Goal: Task Accomplishment & Management: Complete application form

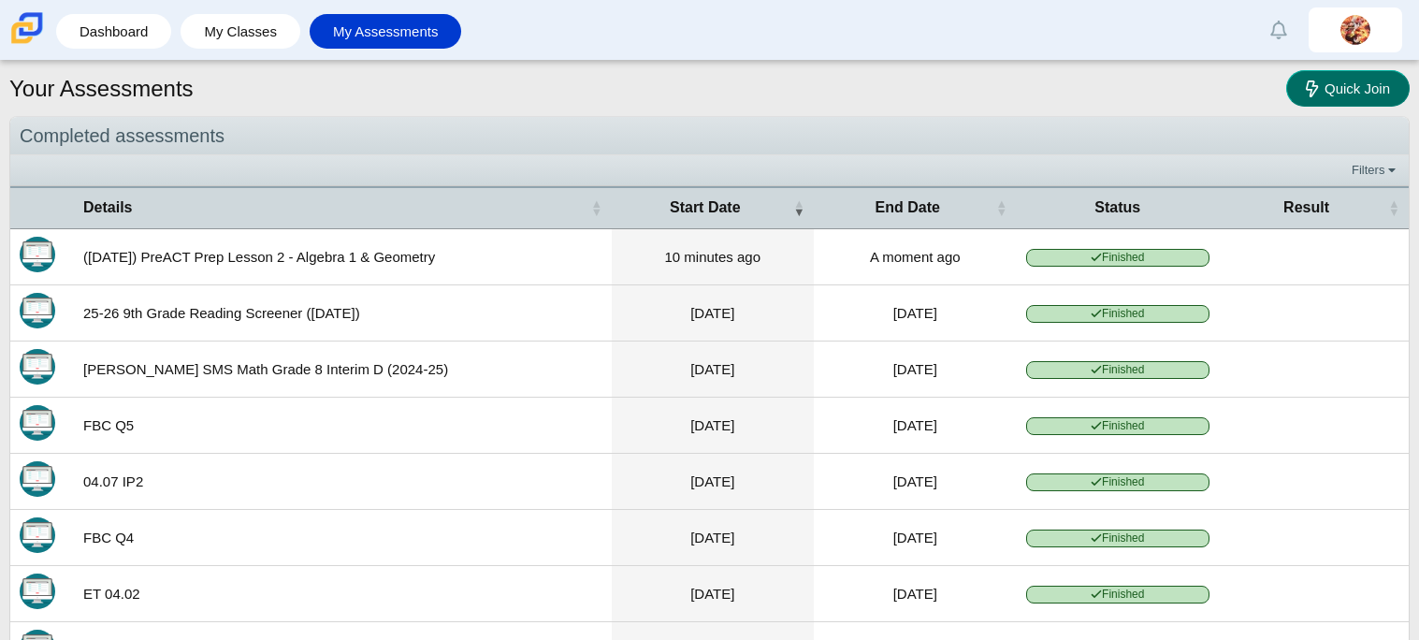
click at [1318, 103] on link "Quick Join" at bounding box center [1349, 88] width 124 height 36
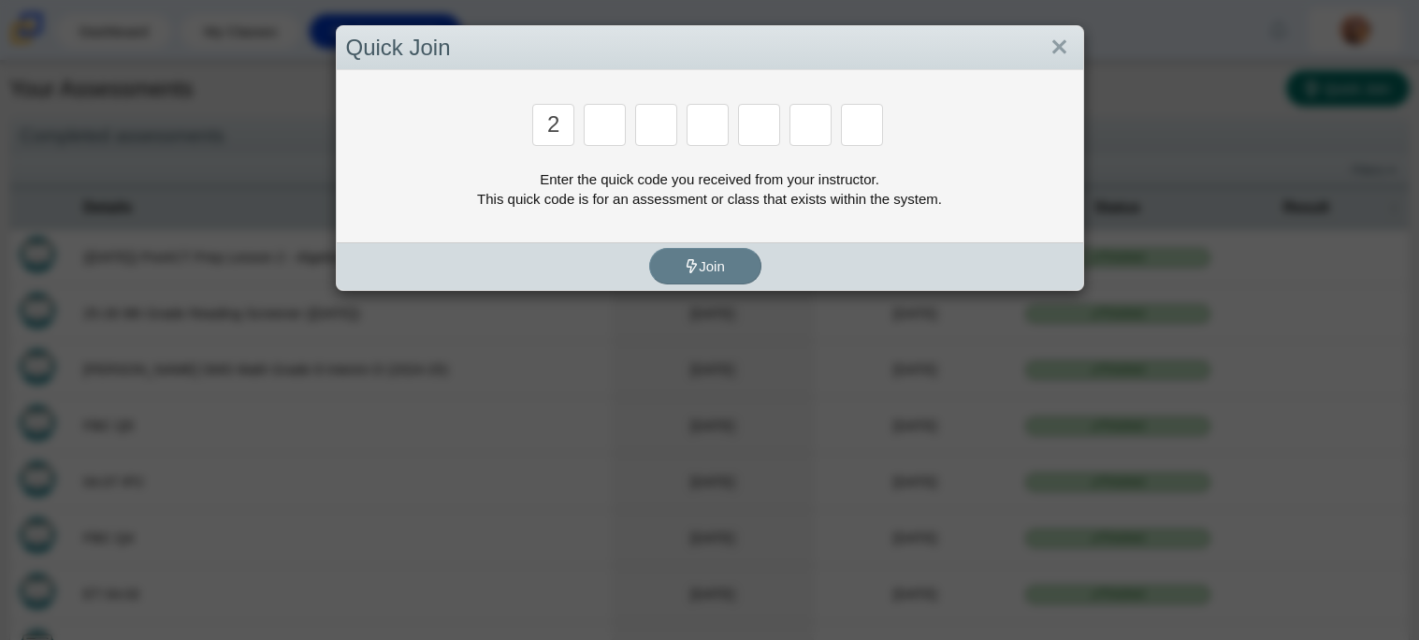
type input "2"
type input "c"
type input "u"
type input "p"
type input "s"
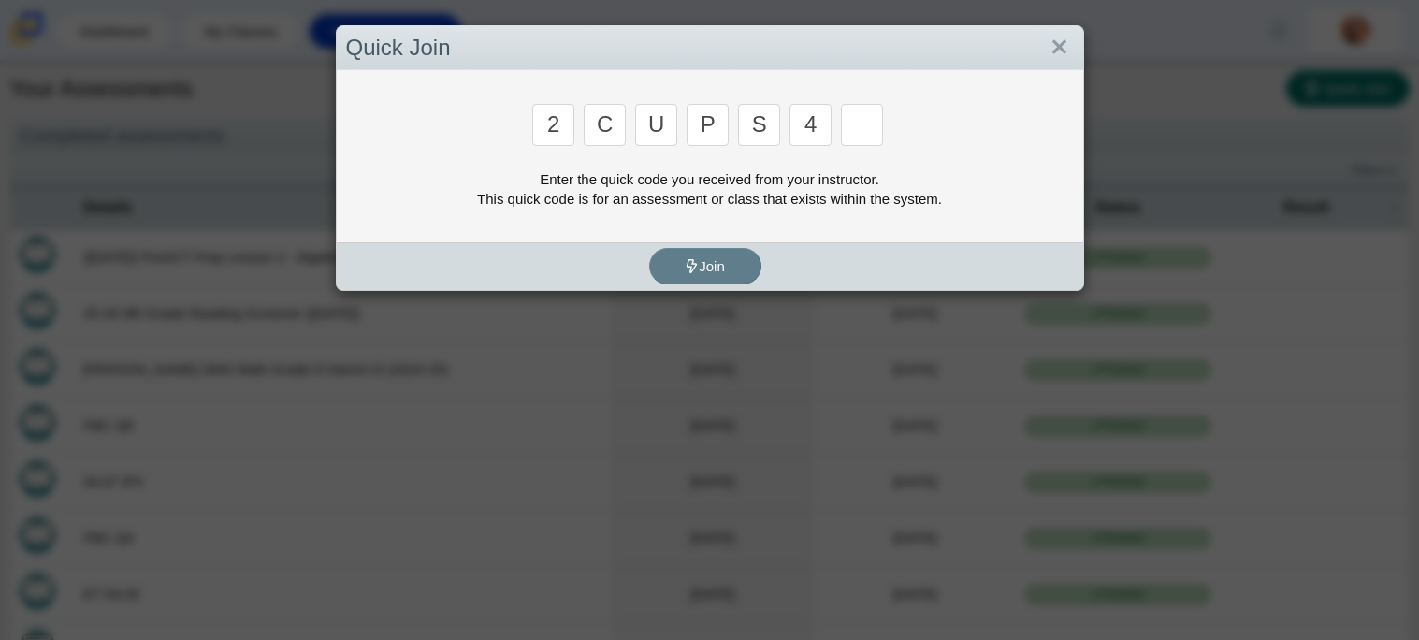
type input "4"
type input "a"
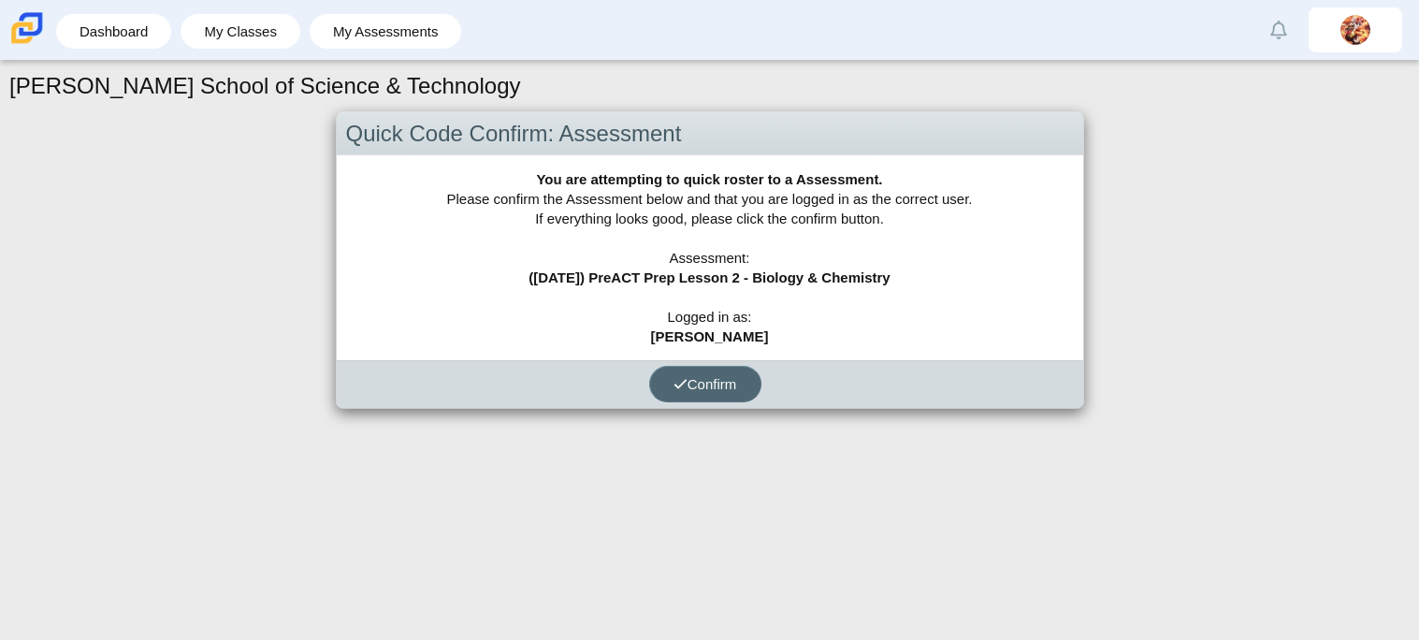
click at [720, 378] on span "Confirm" at bounding box center [706, 384] width 64 height 16
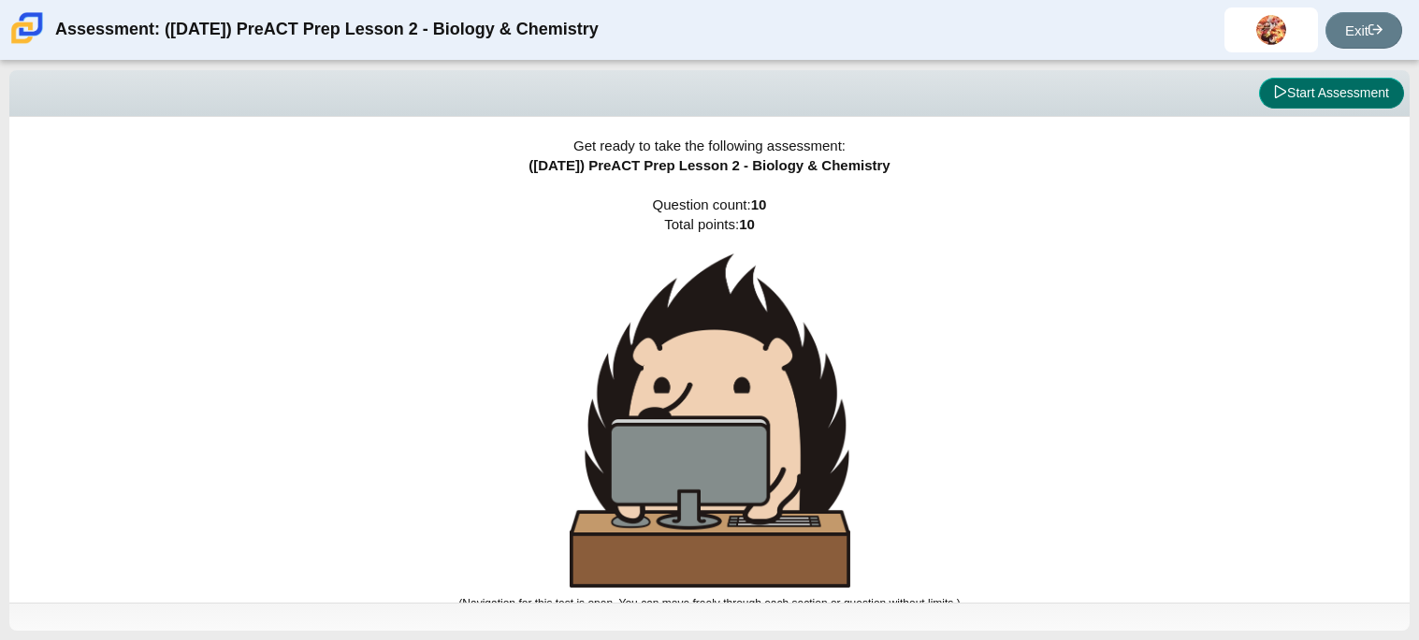
click at [1348, 87] on button "Start Assessment" at bounding box center [1331, 94] width 145 height 32
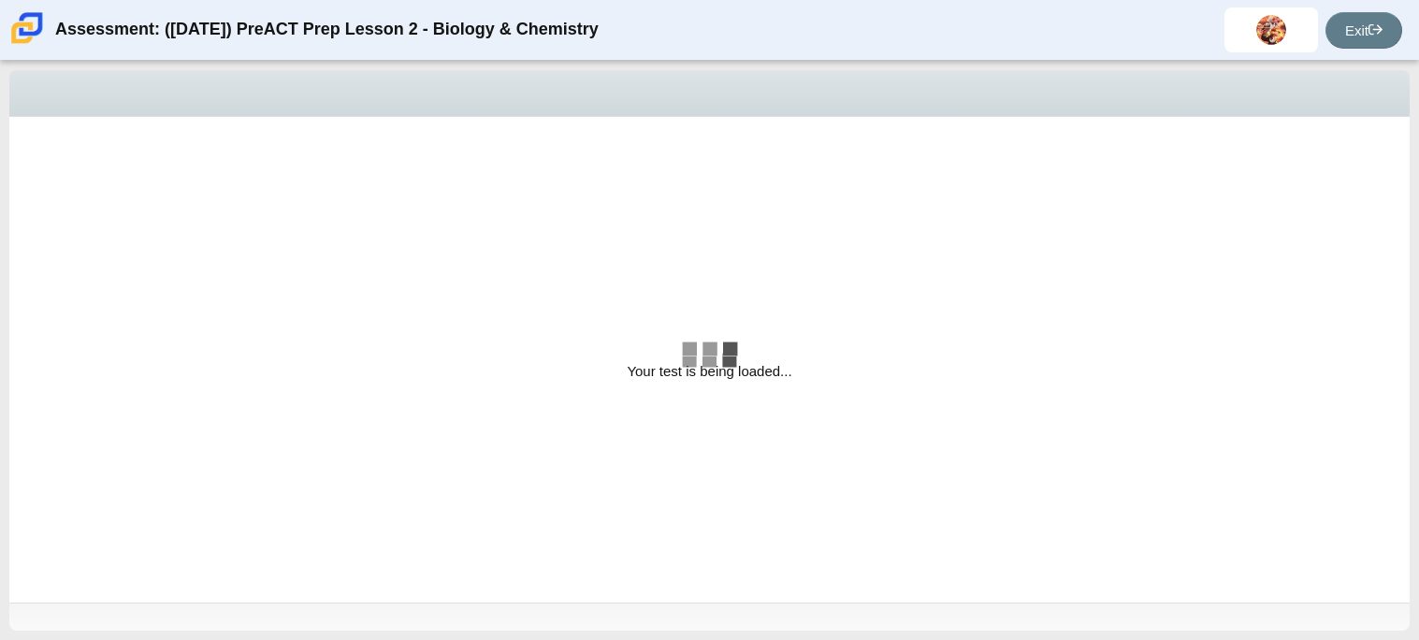
drag, startPoint x: 1418, startPoint y: 65, endPoint x: 1418, endPoint y: 190, distance: 124.4
click at [1418, 190] on div "Viewing Question 1 of 10 in Pacing Mode Your test is being loaded... Question c…" at bounding box center [709, 350] width 1419 height 579
select select "88c27e0d-eae0-4ba9-ac20-9160ce6547ef"
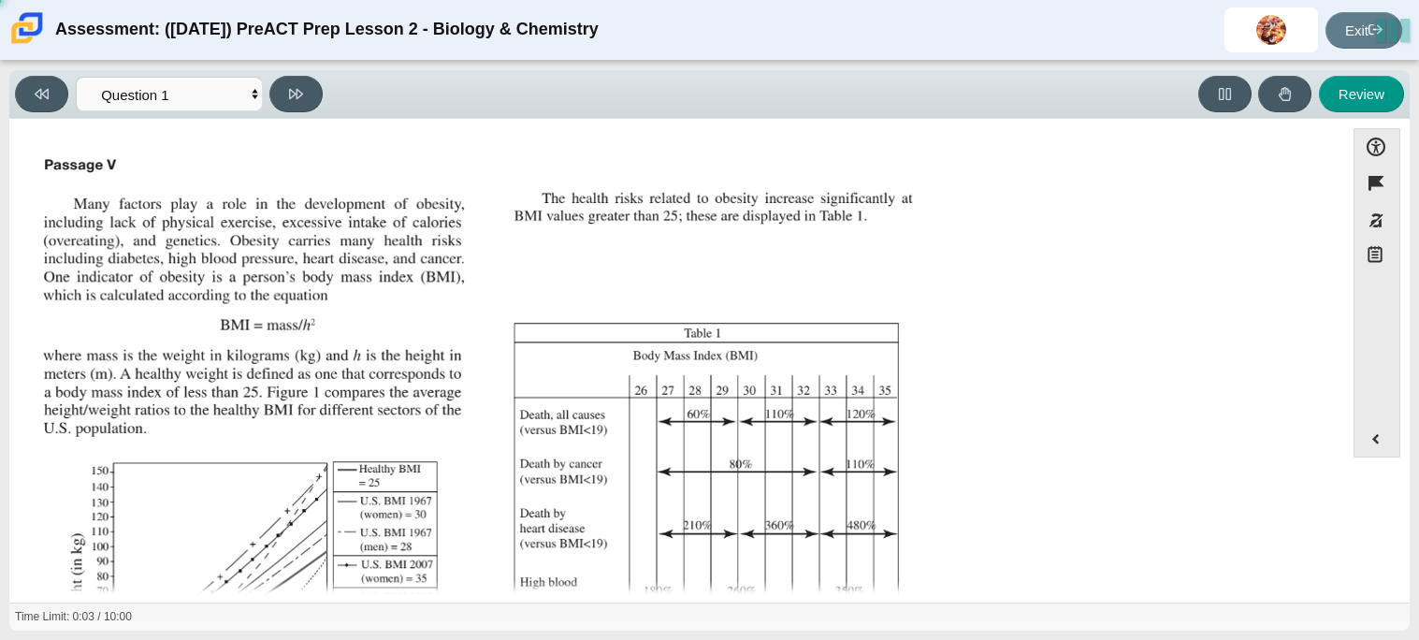
drag, startPoint x: 1418, startPoint y: 147, endPoint x: 1418, endPoint y: 279, distance: 131.9
click at [1418, 279] on div "Viewing Question 1 of 10 in Pacing Mode Questions Question 1 Question 2 Questio…" at bounding box center [709, 350] width 1419 height 579
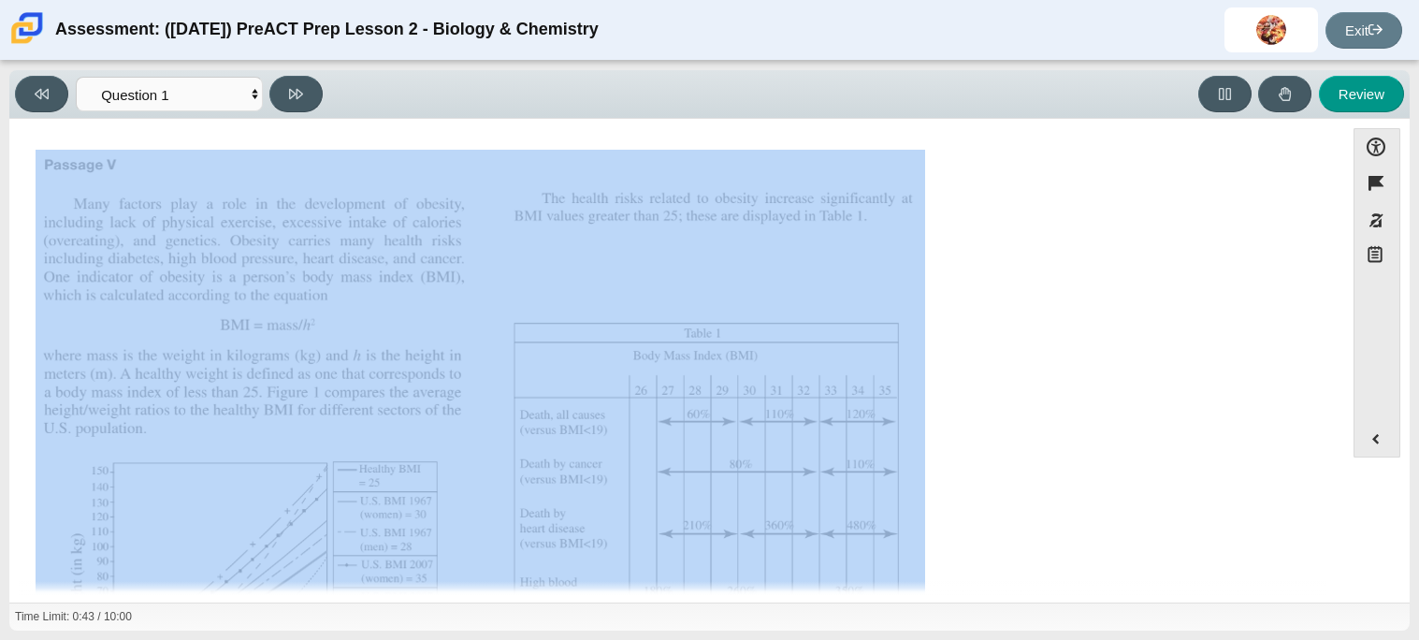
drag, startPoint x: 1324, startPoint y: 259, endPoint x: 1342, endPoint y: 283, distance: 29.4
click at [1342, 283] on div "Accessibility options 00:43 / 10:00 Close Color scheme Font size Zoom Change th…" at bounding box center [710, 359] width 1382 height 462
click at [1342, 283] on div "Accessibility options 00:44 / 10:00 Close Color scheme Font size Zoom Change th…" at bounding box center [710, 359] width 1382 height 462
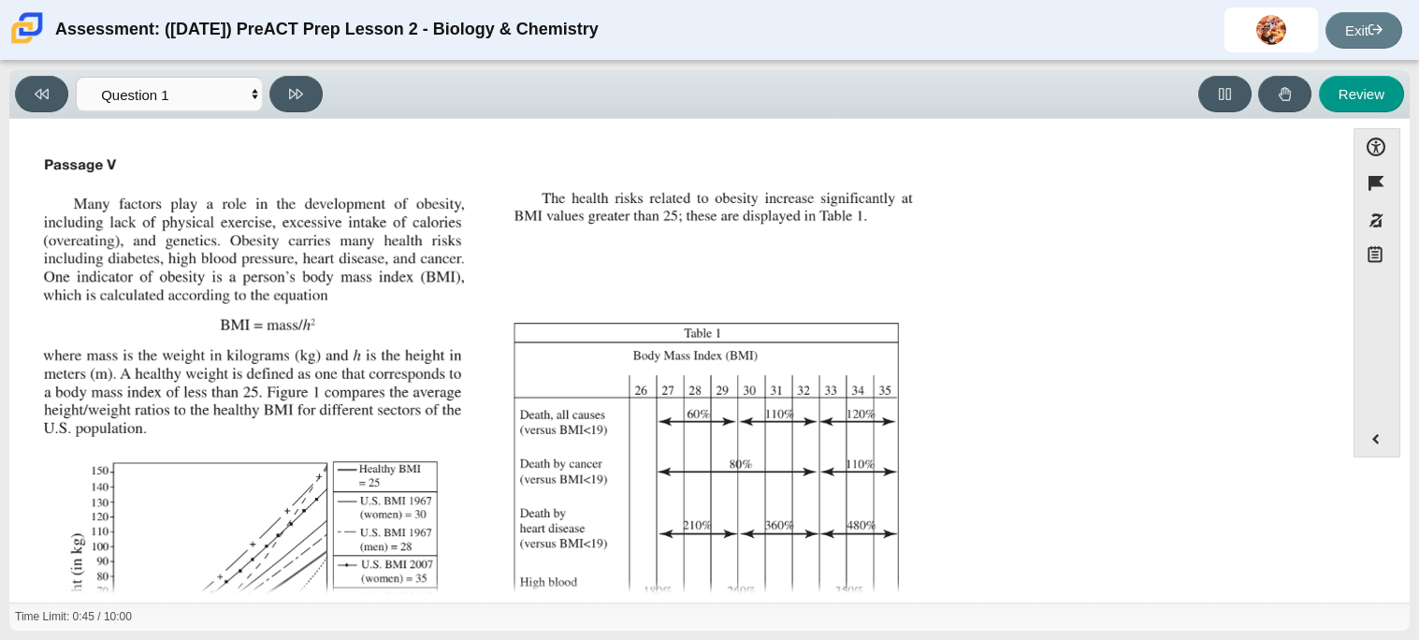
click at [1324, 284] on div "Question According to the data presented in Table 1, a person with a BMI of 32 …" at bounding box center [677, 563] width 1316 height 832
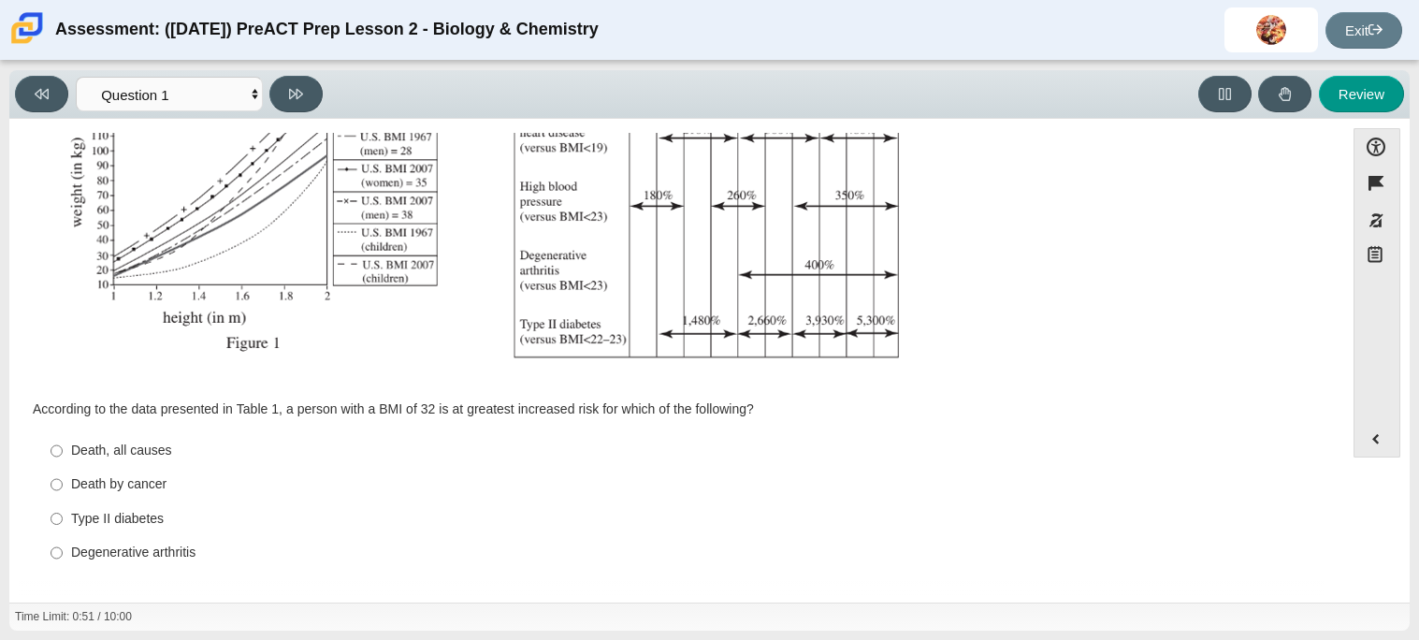
scroll to position [398, 0]
click at [95, 453] on div "Death, all causes" at bounding box center [691, 449] width 1241 height 19
click at [63, 453] on input "Death, all causes Death, all causes" at bounding box center [57, 449] width 12 height 34
radio input "true"
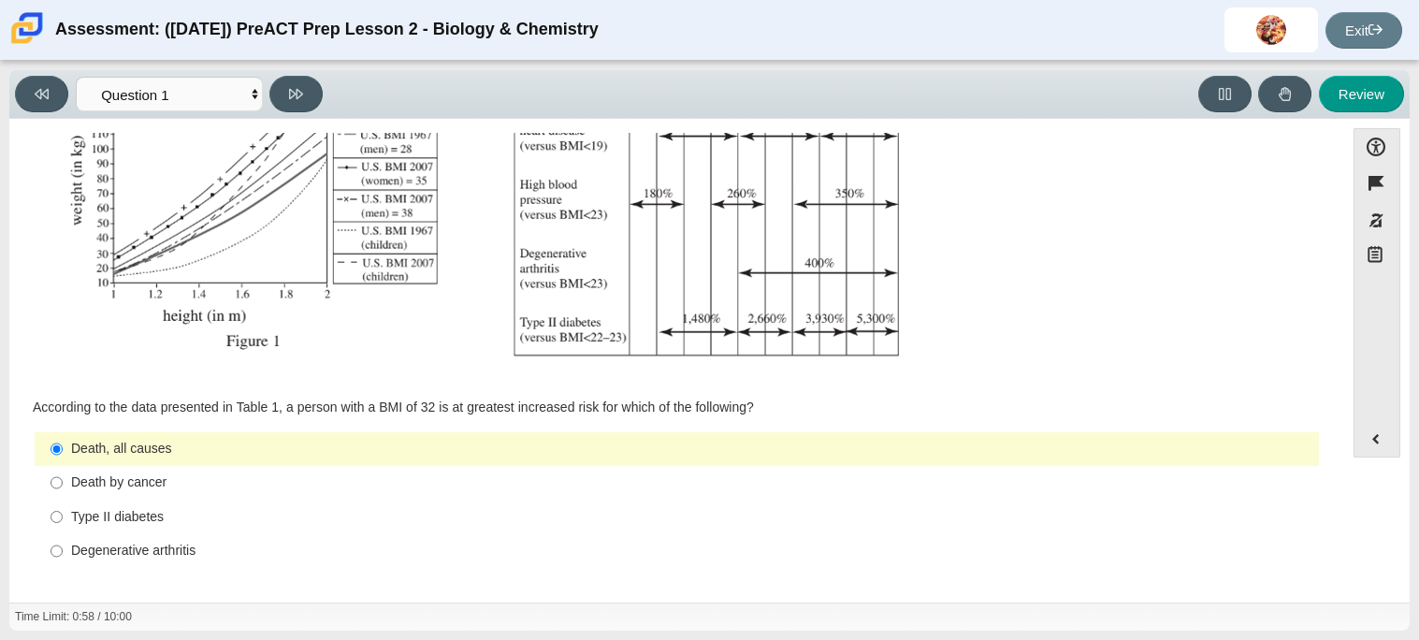
click at [119, 490] on div "Death by cancer" at bounding box center [691, 482] width 1241 height 19
click at [63, 490] on input "Death by cancer Death by cancer" at bounding box center [57, 483] width 12 height 34
radio input "true"
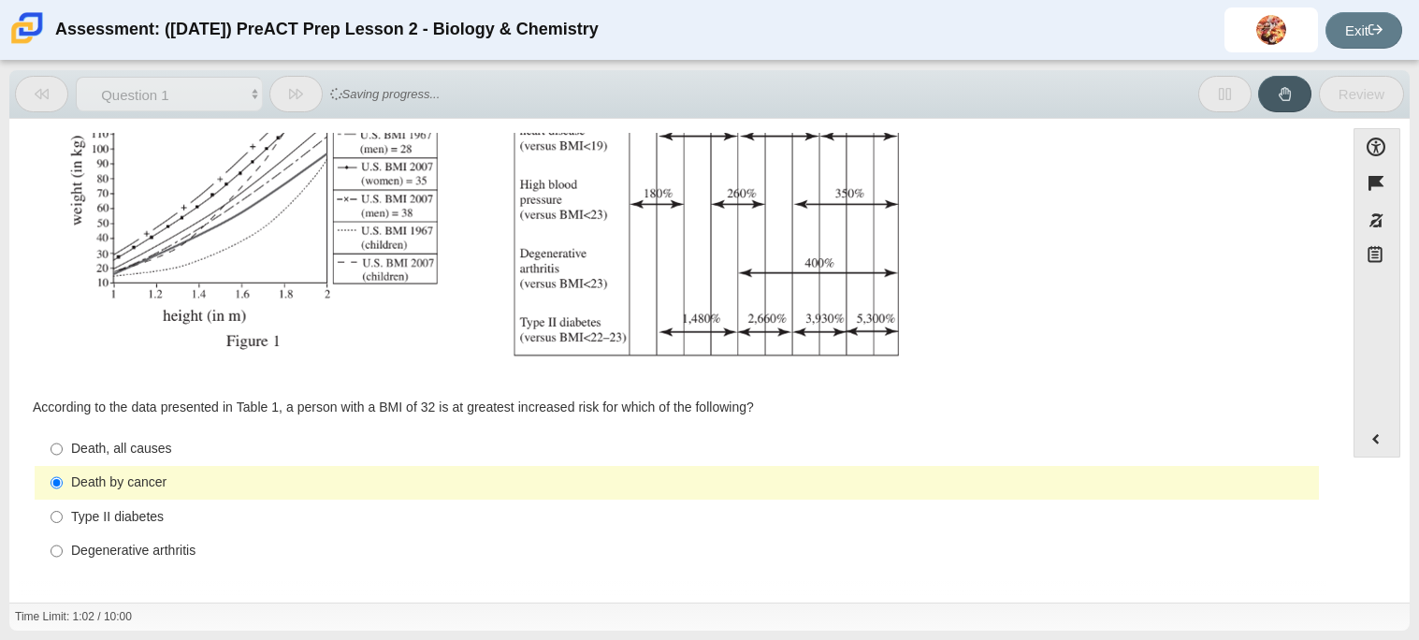
click at [97, 508] on div "Type II diabetes" at bounding box center [691, 517] width 1241 height 19
click at [63, 508] on input "Type II diabetes Type II diabetes" at bounding box center [57, 517] width 12 height 34
radio input "true"
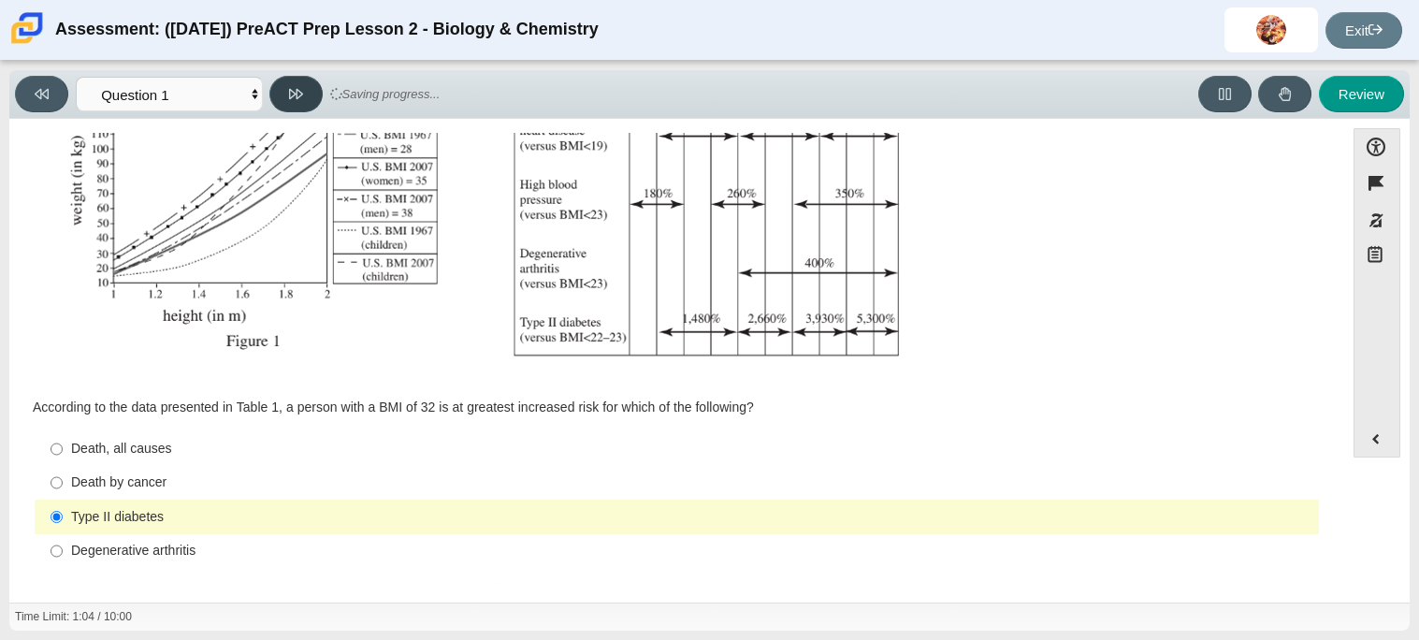
click at [285, 101] on button at bounding box center [295, 94] width 53 height 36
select select "f31ee183-ab53-48c9-9374-3a18949ab500"
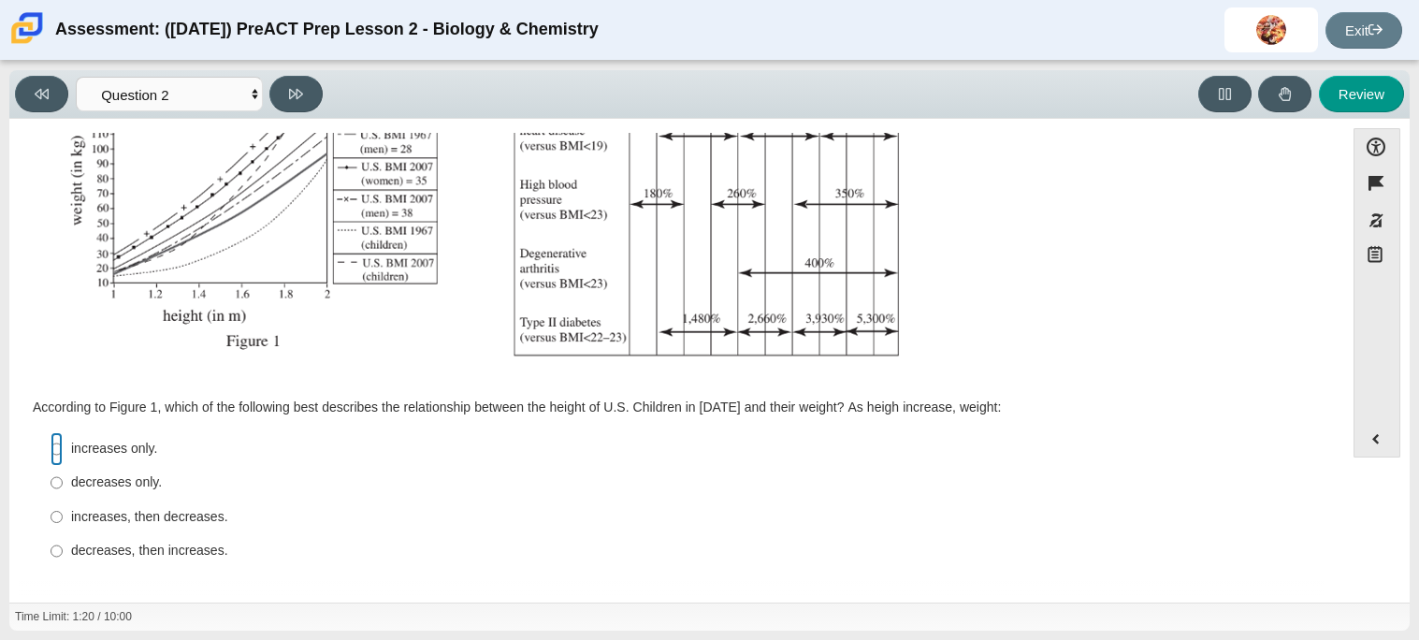
click at [60, 453] on input "increases only. increases only." at bounding box center [57, 449] width 12 height 34
radio input "true"
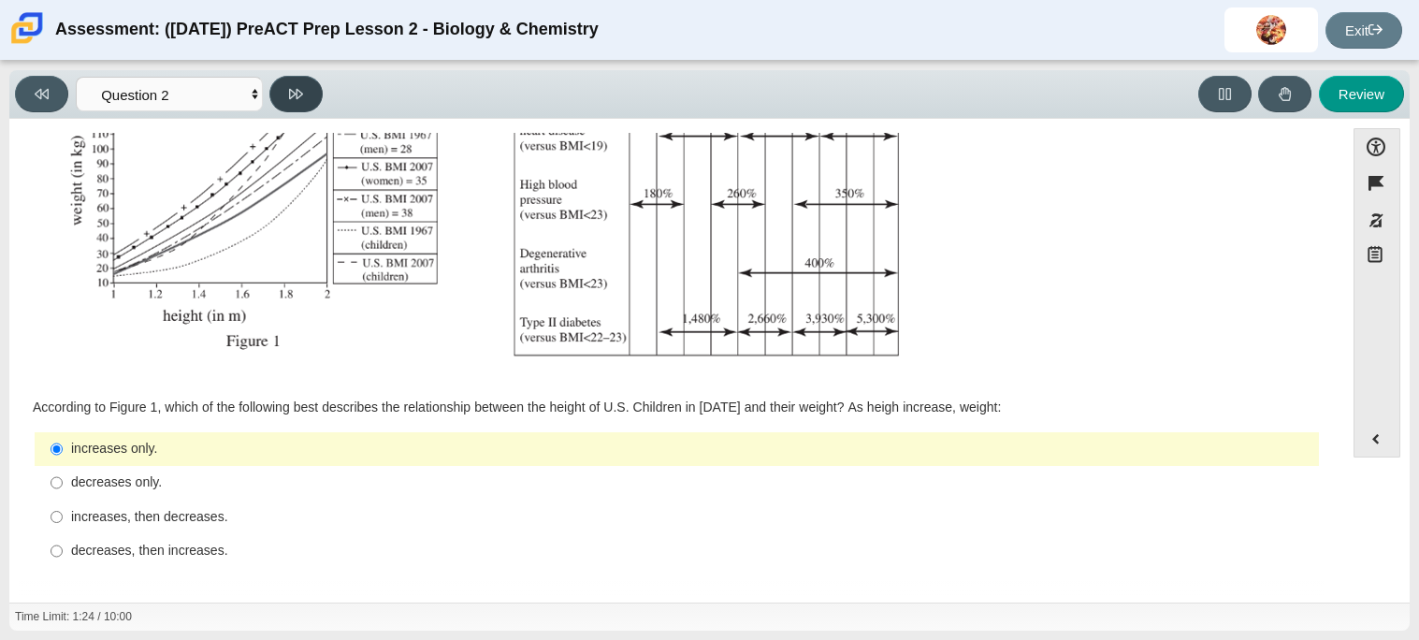
click at [289, 103] on button at bounding box center [295, 94] width 53 height 36
select select "45e82964-709e-4180-9336-970e18221224"
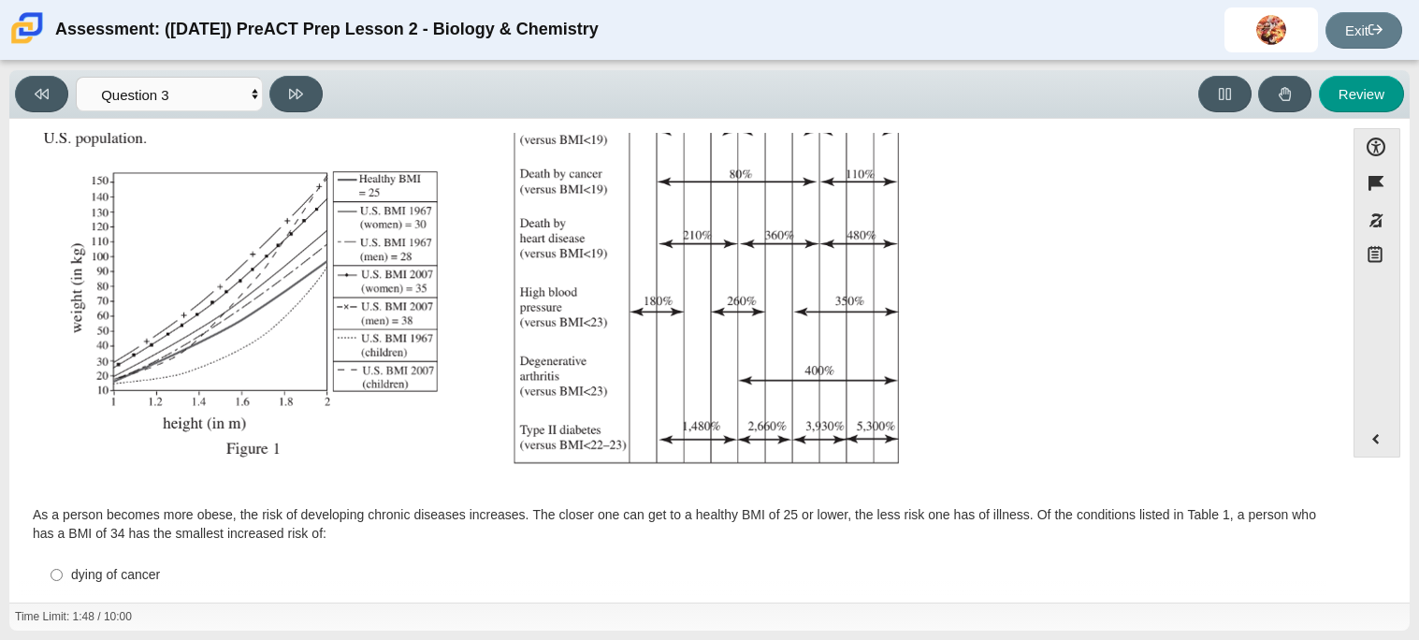
scroll to position [306, 0]
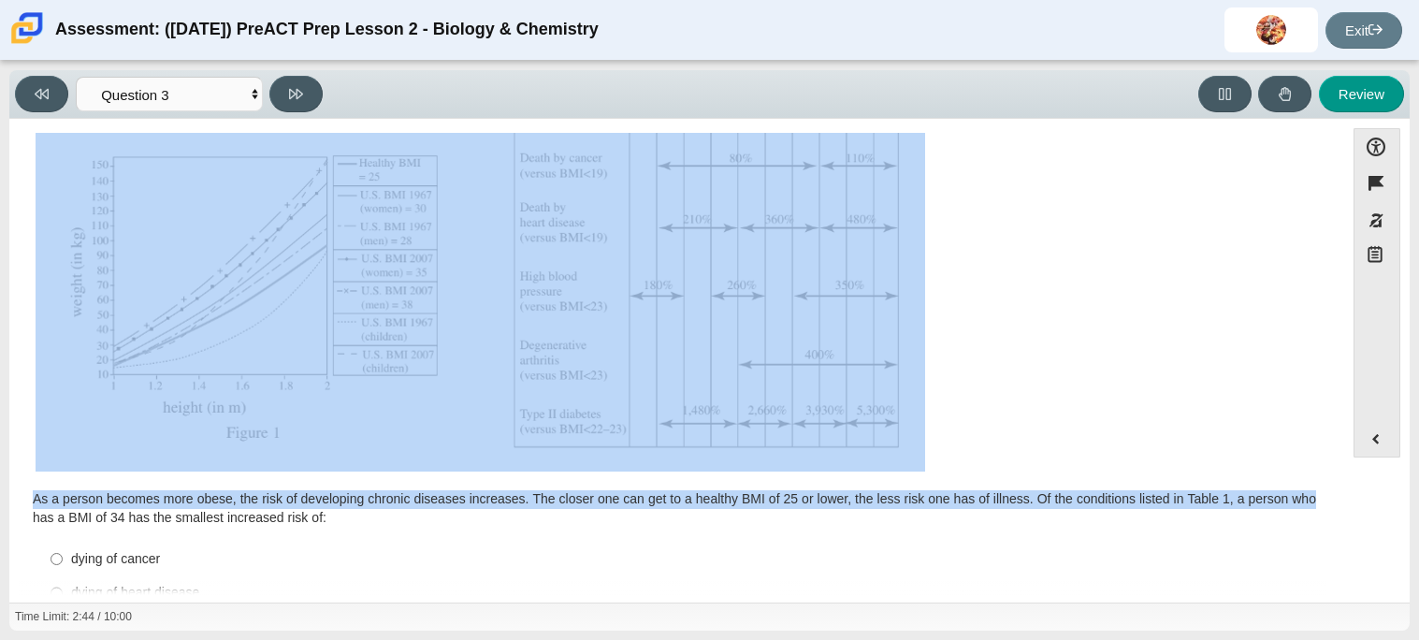
drag, startPoint x: 1328, startPoint y: 304, endPoint x: 1319, endPoint y: 497, distance: 192.9
click at [1319, 497] on div "Question As a person becomes more obese, the risk of developing chronic disease…" at bounding box center [677, 266] width 1316 height 851
click at [1307, 427] on div "Assessment items" at bounding box center [677, 158] width 1283 height 628
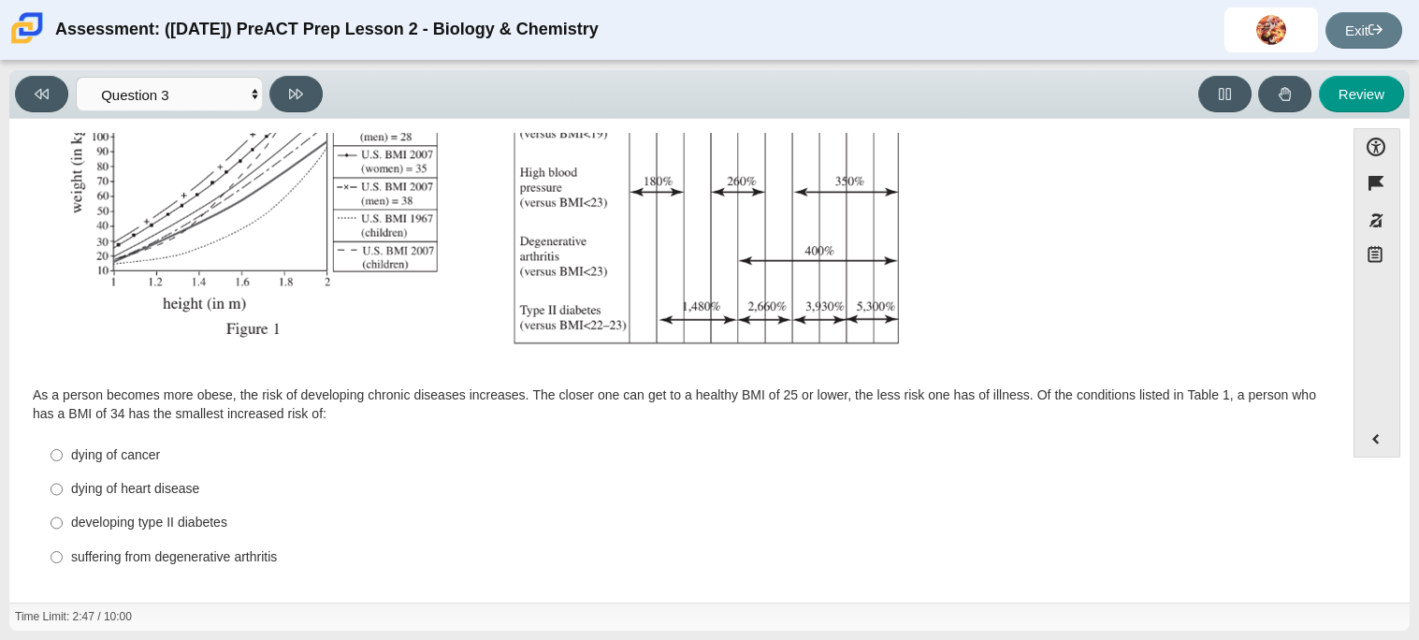
scroll to position [416, 0]
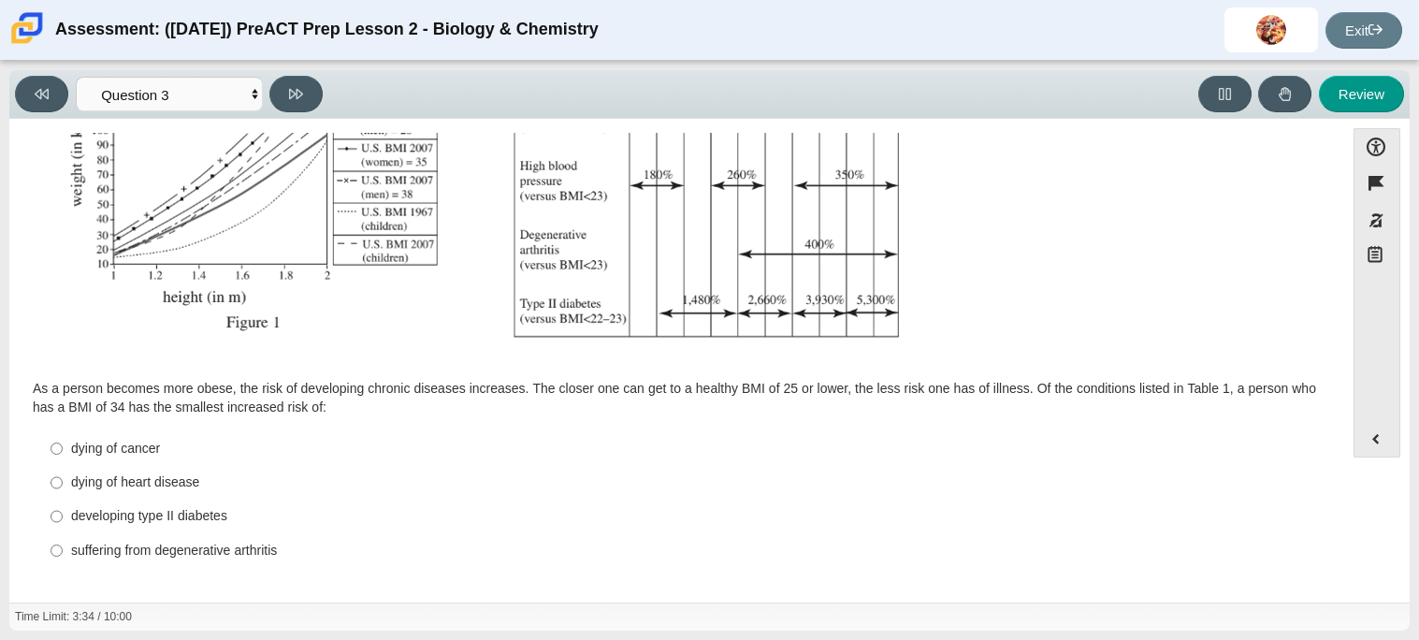
click at [78, 487] on div "dying of heart disease" at bounding box center [691, 482] width 1241 height 19
click at [63, 487] on input "dying of heart disease dying of heart disease" at bounding box center [57, 483] width 12 height 34
radio input "true"
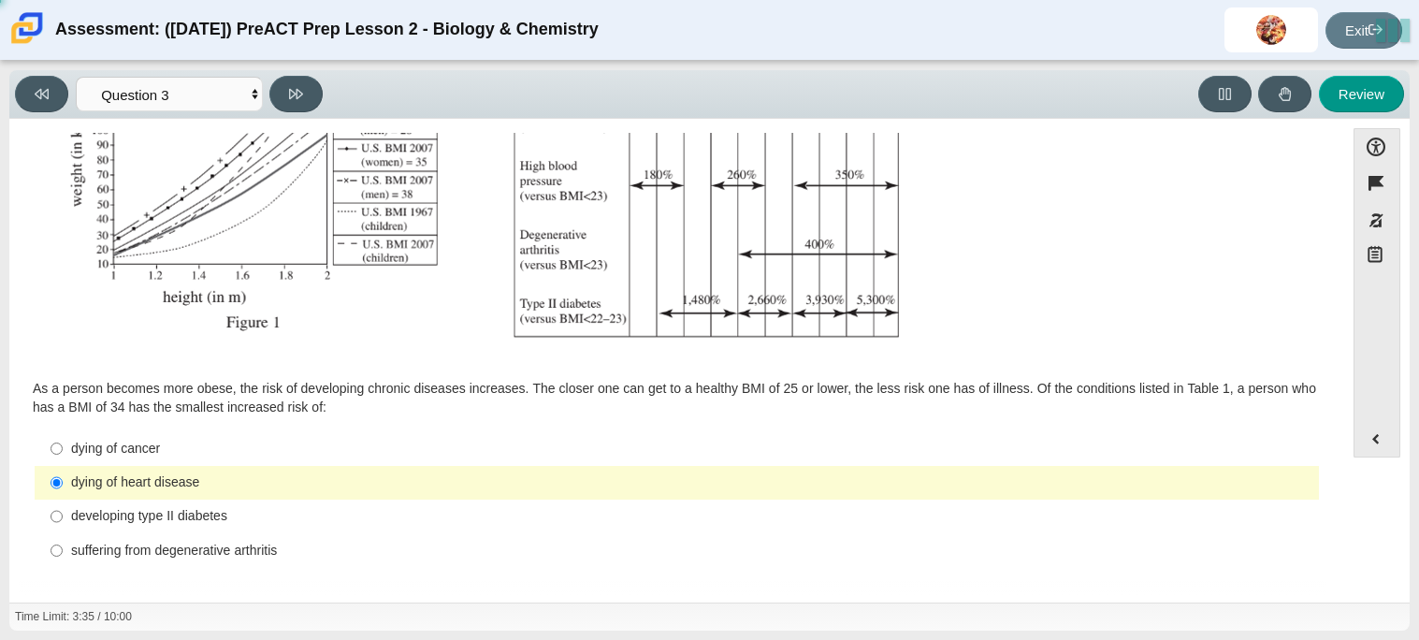
click at [288, 128] on div "Feature Question According to the data presented in Table 1, a person with a BM…" at bounding box center [677, 361] width 1316 height 467
click at [289, 95] on icon at bounding box center [296, 94] width 14 height 14
select select "71dcacfe-cf8b-4cdc-be22-b82c8aec5da2"
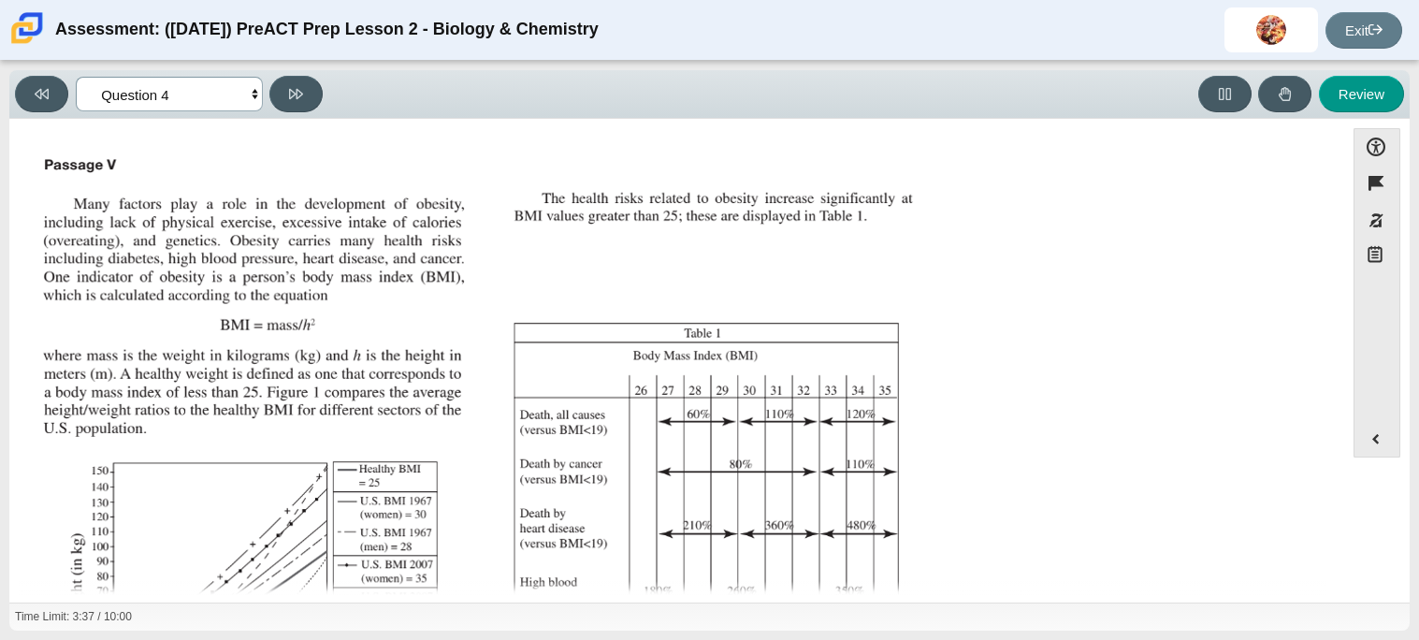
click at [209, 97] on select "Questions Question 1 Question 2 Question 3 Question 4 Question 5 Question 6 Que…" at bounding box center [169, 94] width 187 height 35
click at [591, 144] on div "Feature Question Which of the following equations correctly calculates the heal…" at bounding box center [677, 565] width 1316 height 864
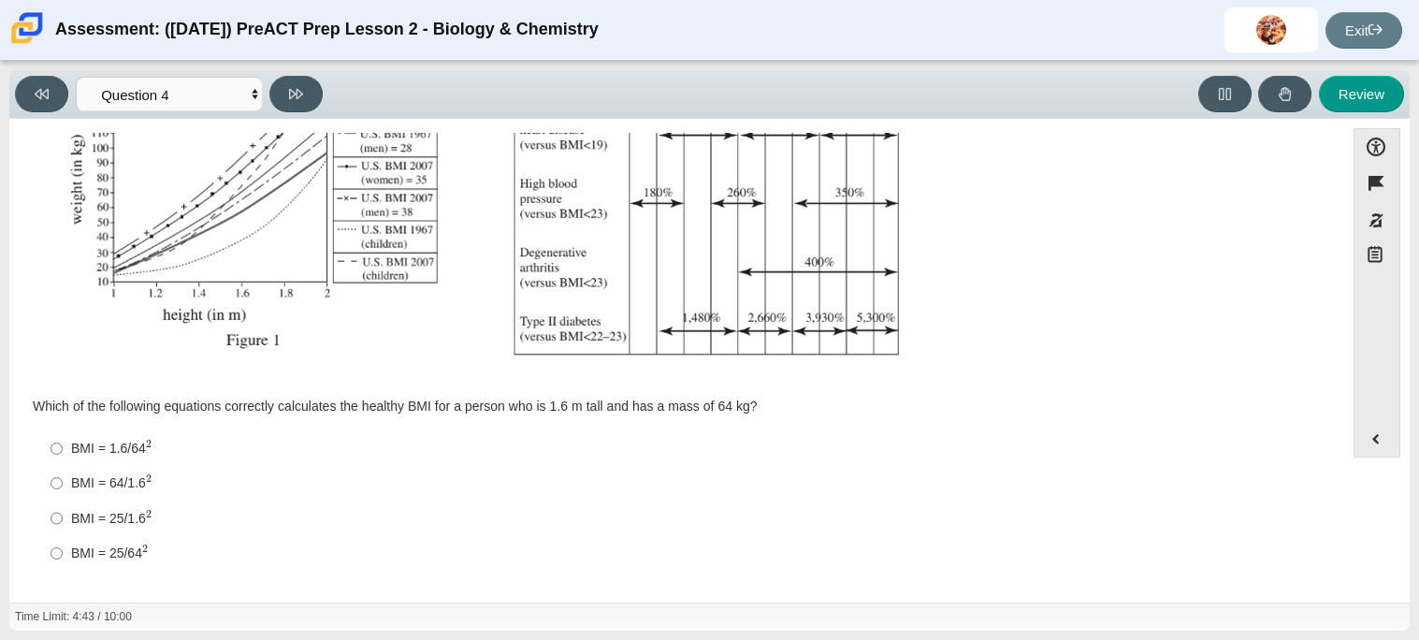
scroll to position [400, 0]
click at [86, 479] on div "BMI = 64/1.6 2" at bounding box center [691, 483] width 1241 height 20
click at [63, 479] on input "BMI = 64/1.6 2 BMI = 64/1.62" at bounding box center [57, 482] width 12 height 35
radio input "true"
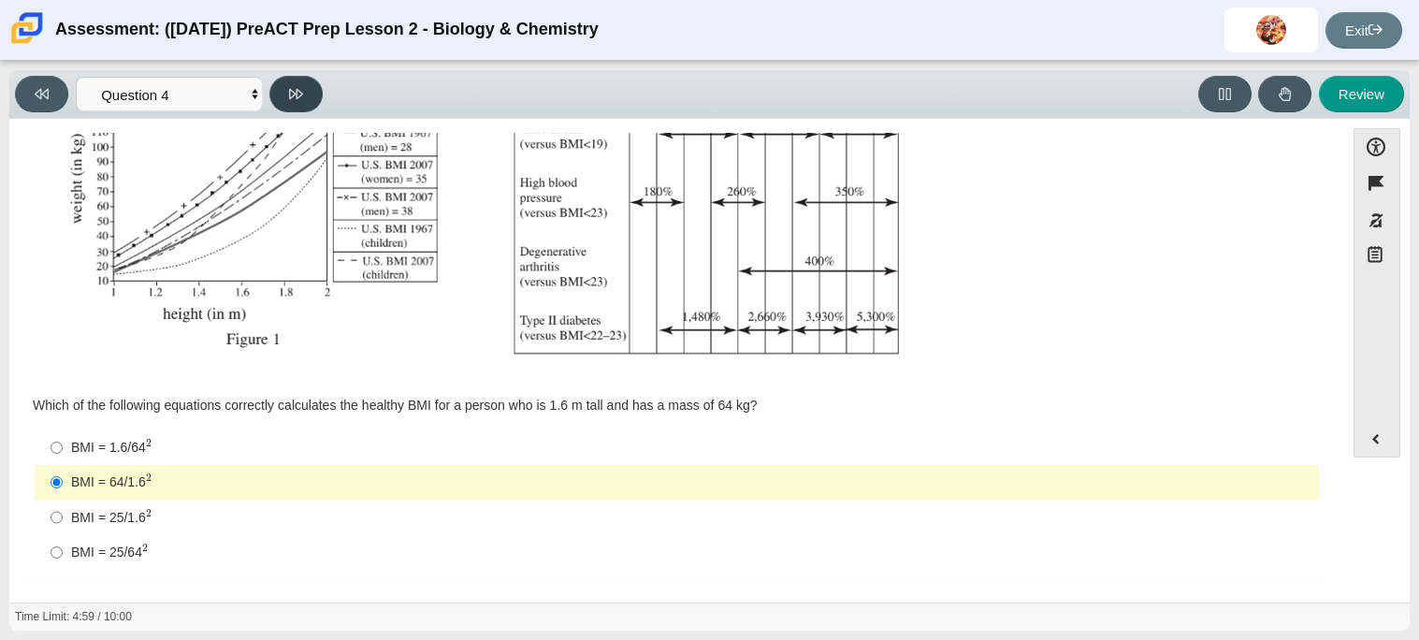
click at [296, 92] on icon at bounding box center [296, 94] width 14 height 10
select select "c6558c8b-086a-4b4c-b582-9428309971ba"
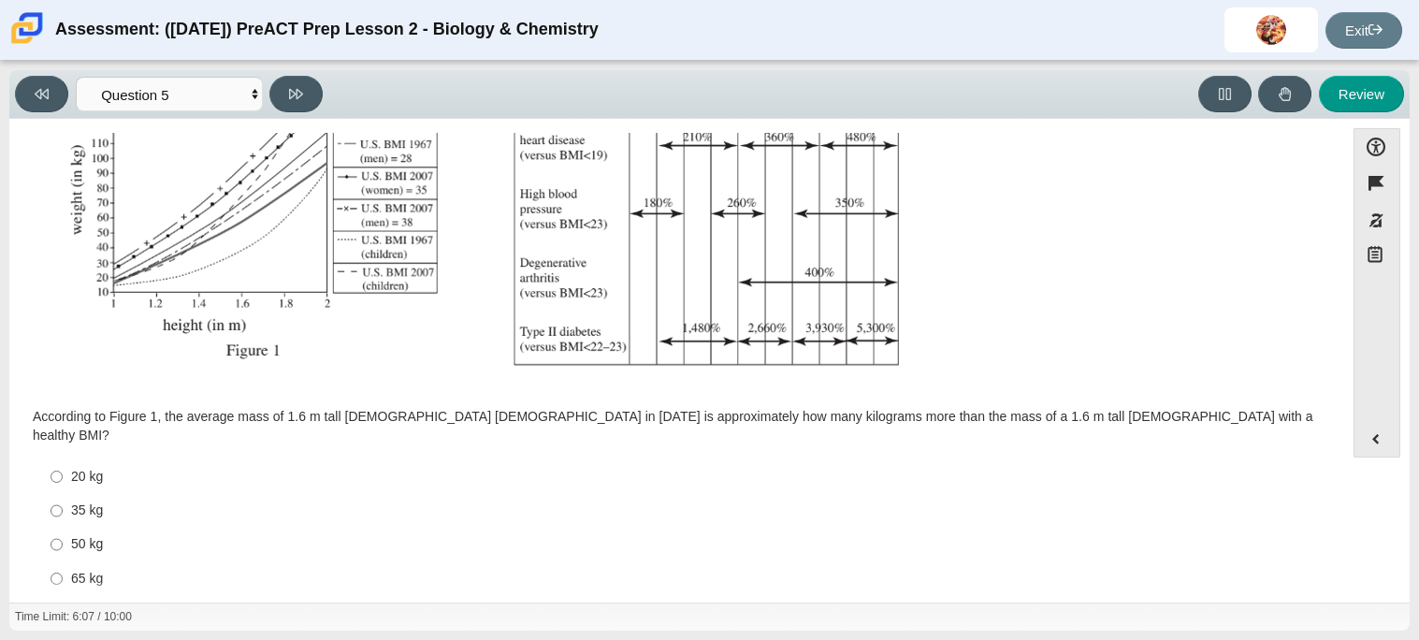
scroll to position [398, 0]
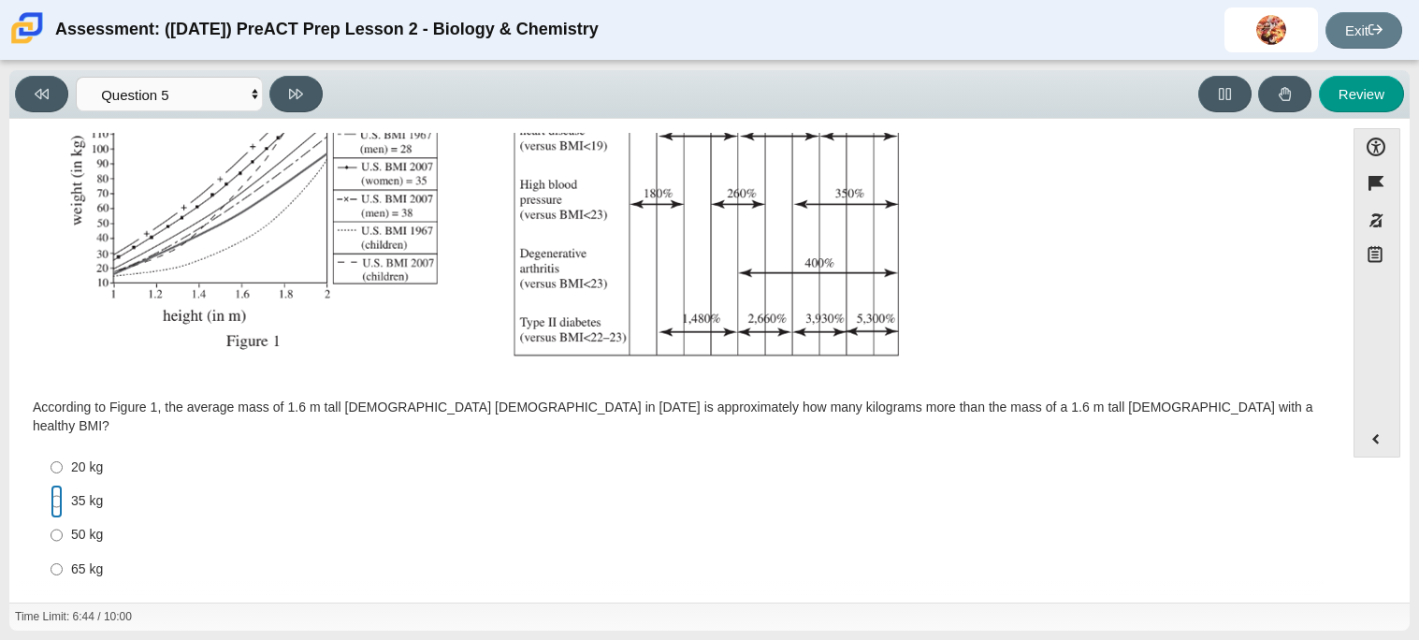
click at [51, 487] on input "35 kg 35 kg" at bounding box center [57, 502] width 12 height 34
radio input "true"
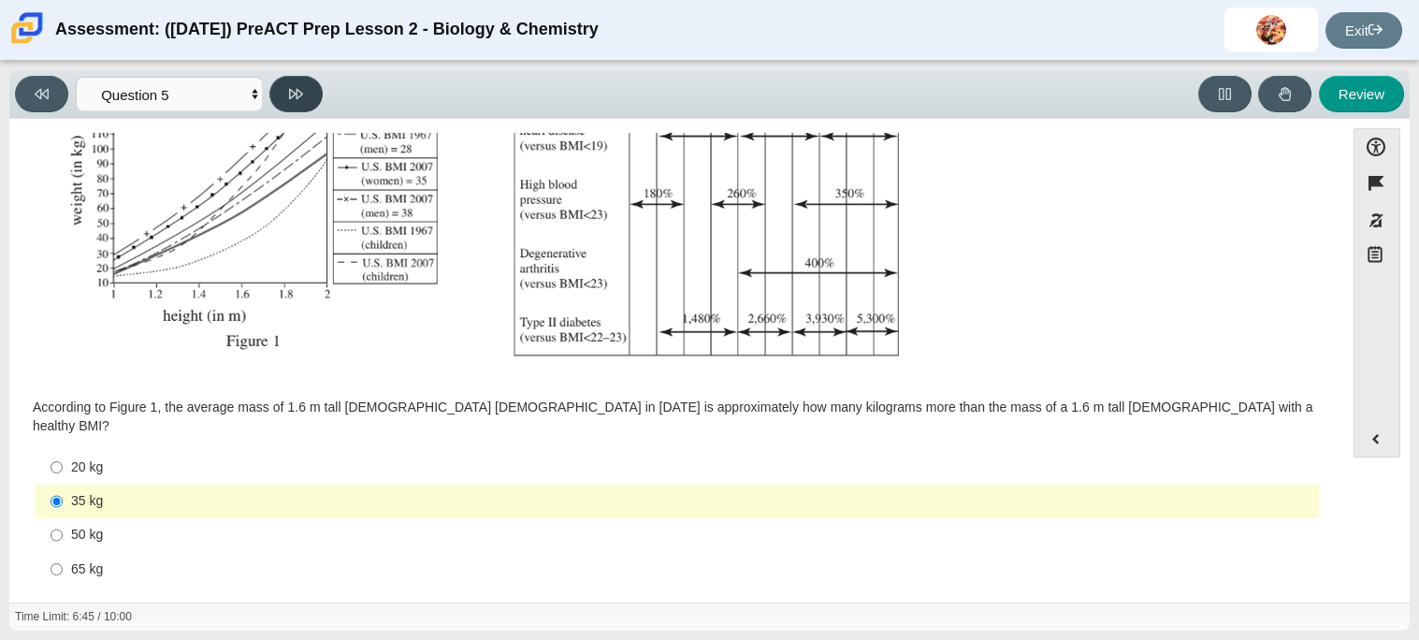
click at [283, 96] on button at bounding box center [295, 94] width 53 height 36
select select "74d98ab6-2529-481e-9250-4e9263ec31cd"
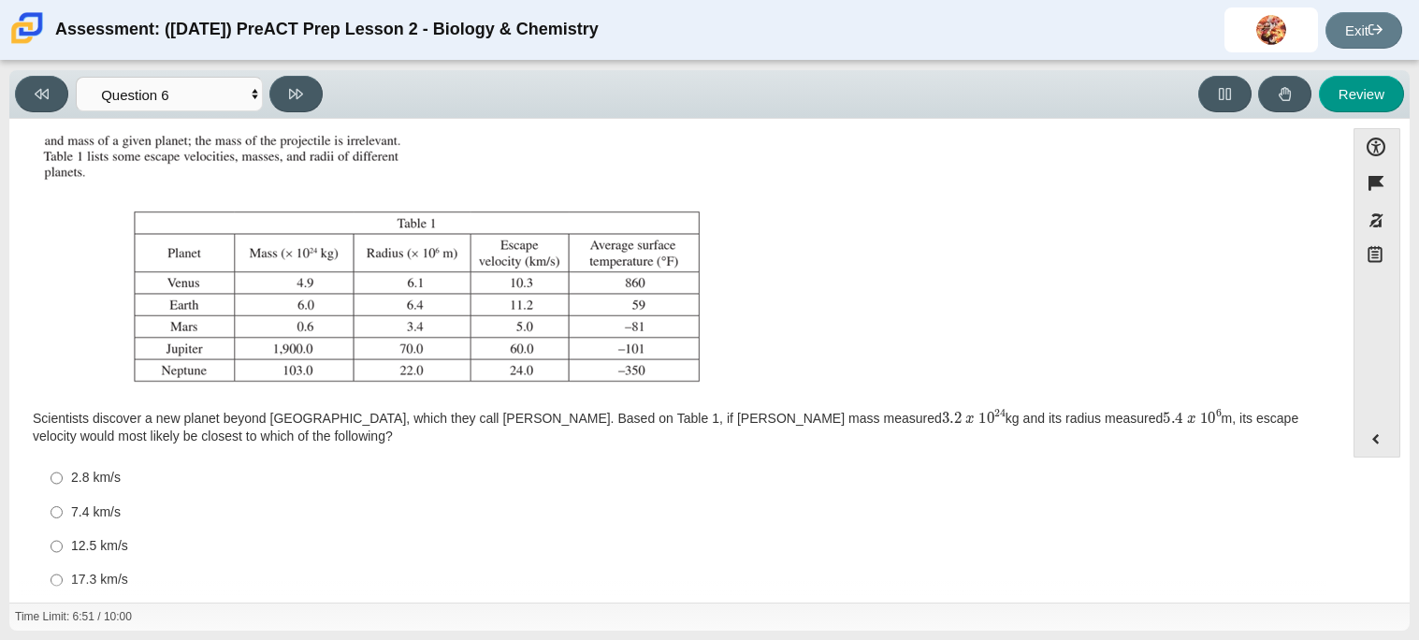
scroll to position [188, 0]
click at [60, 540] on input "12.5 km/s 12.5 km/s" at bounding box center [57, 545] width 12 height 34
radio input "true"
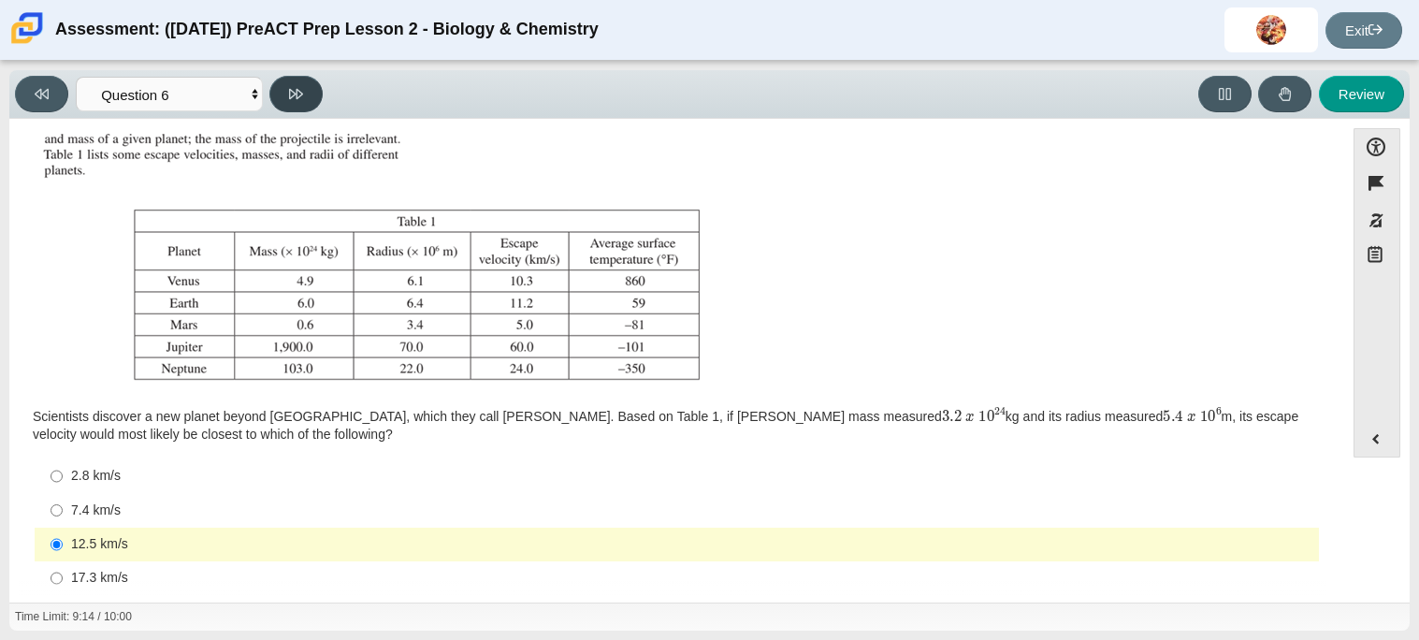
click at [295, 92] on icon at bounding box center [296, 94] width 14 height 10
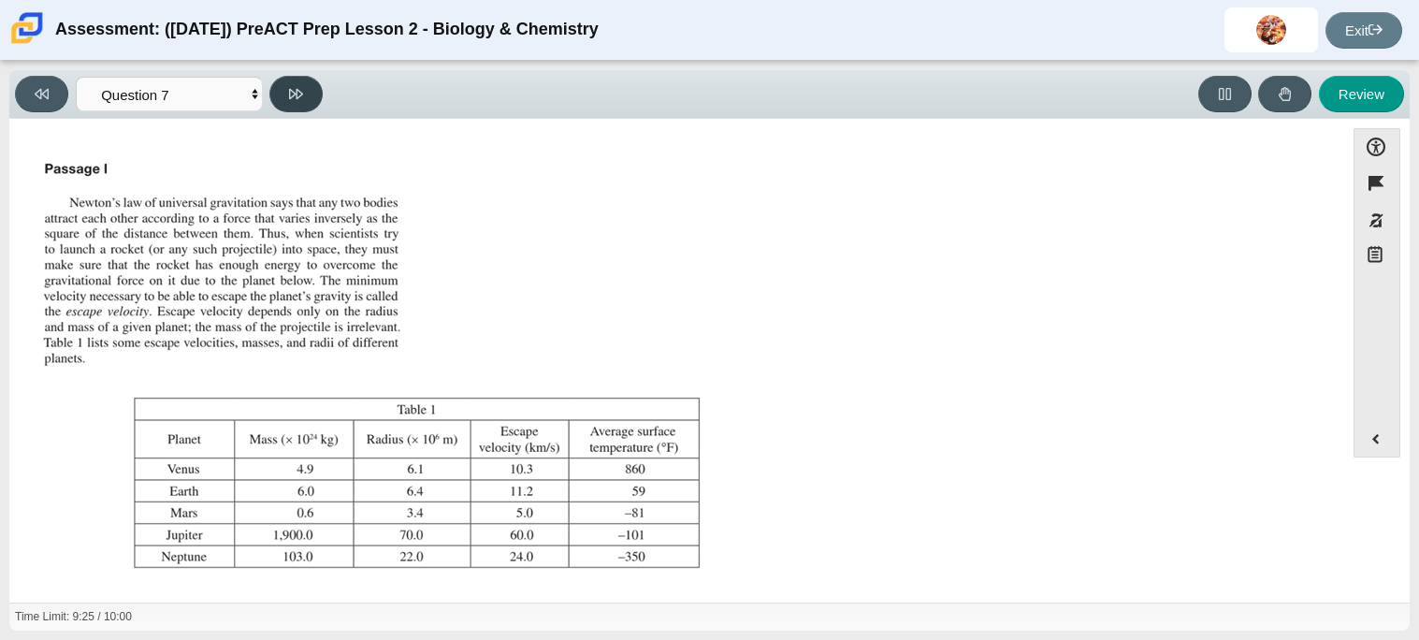
click at [295, 92] on icon at bounding box center [296, 94] width 14 height 10
select select "02960795-9514-4c41-985f-77b6951c8514"
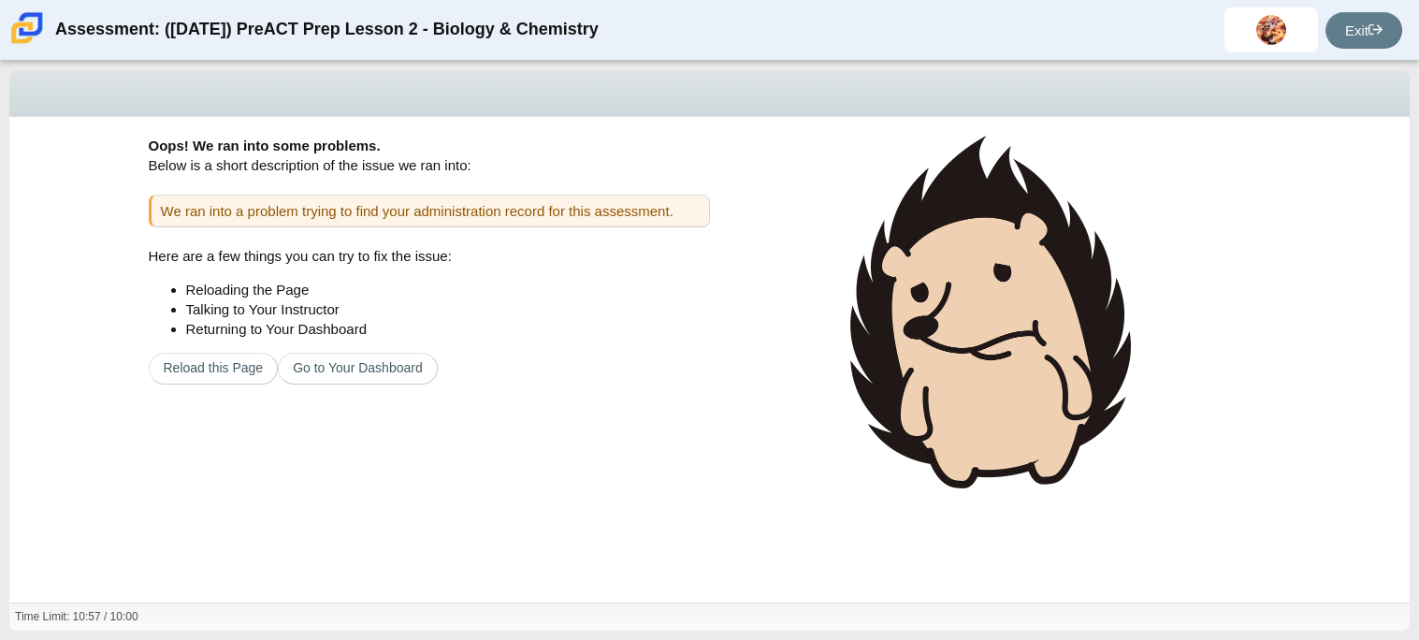
click at [861, 259] on img at bounding box center [991, 312] width 281 height 353
